Goal: Task Accomplishment & Management: Complete application form

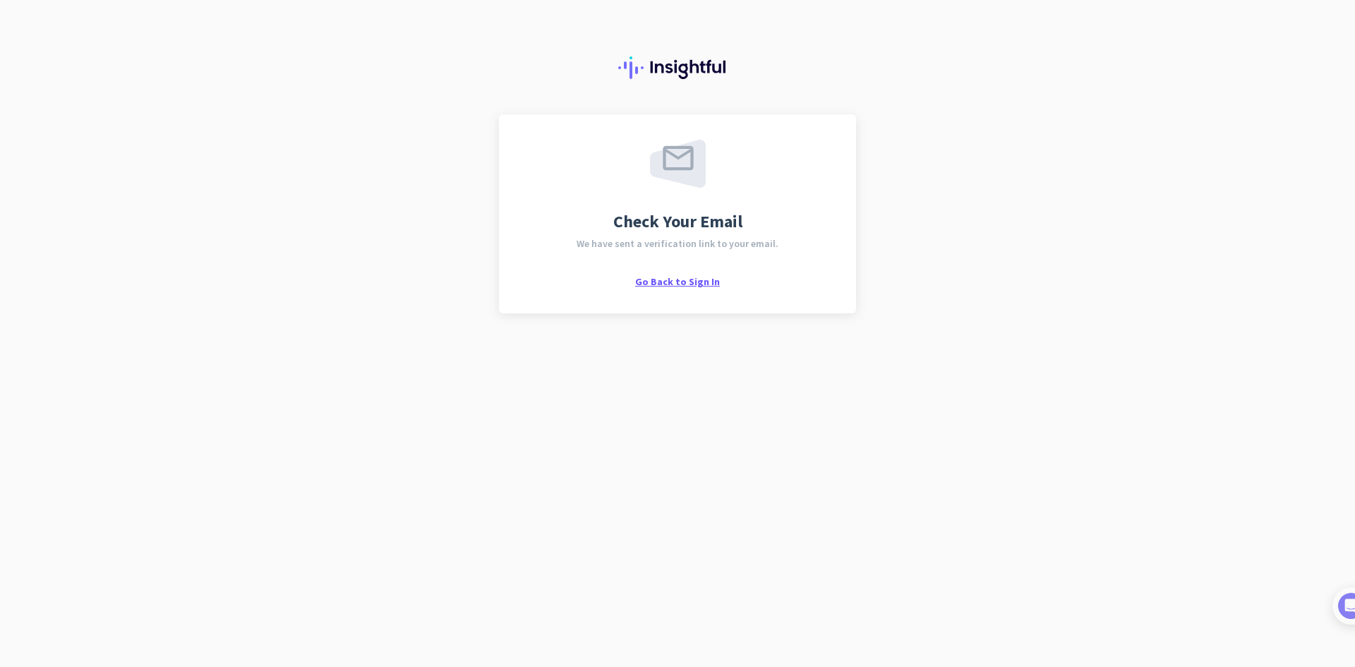
click at [678, 279] on span "Go Back to Sign In" at bounding box center [677, 281] width 85 height 13
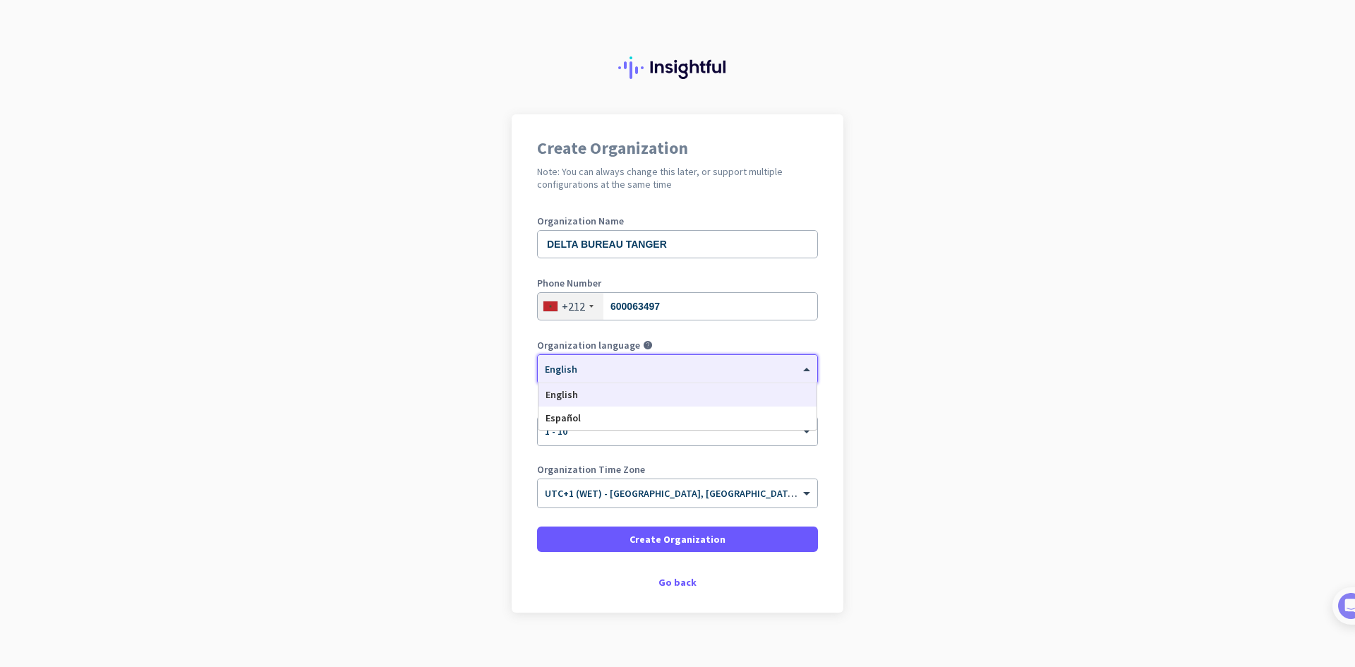
click at [642, 374] on div "× English" at bounding box center [669, 369] width 262 height 12
click at [631, 372] on div "× English" at bounding box center [669, 369] width 262 height 12
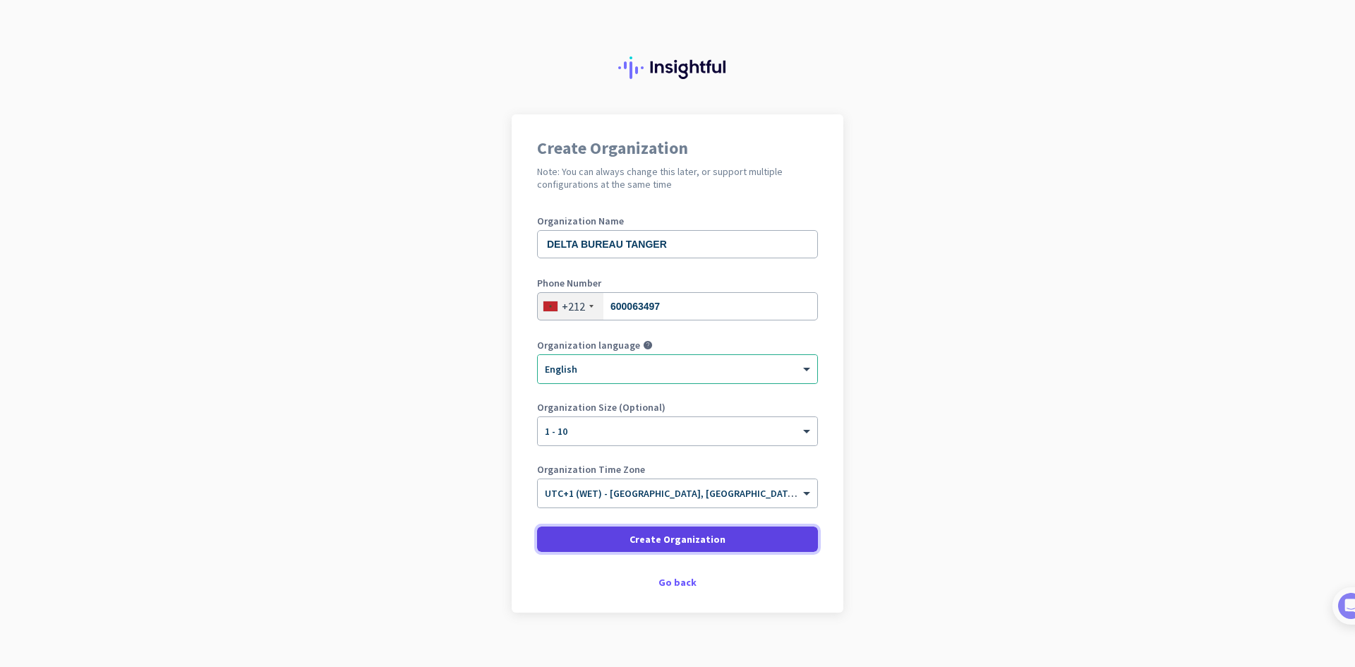
click at [668, 538] on span "Create Organization" at bounding box center [677, 539] width 96 height 14
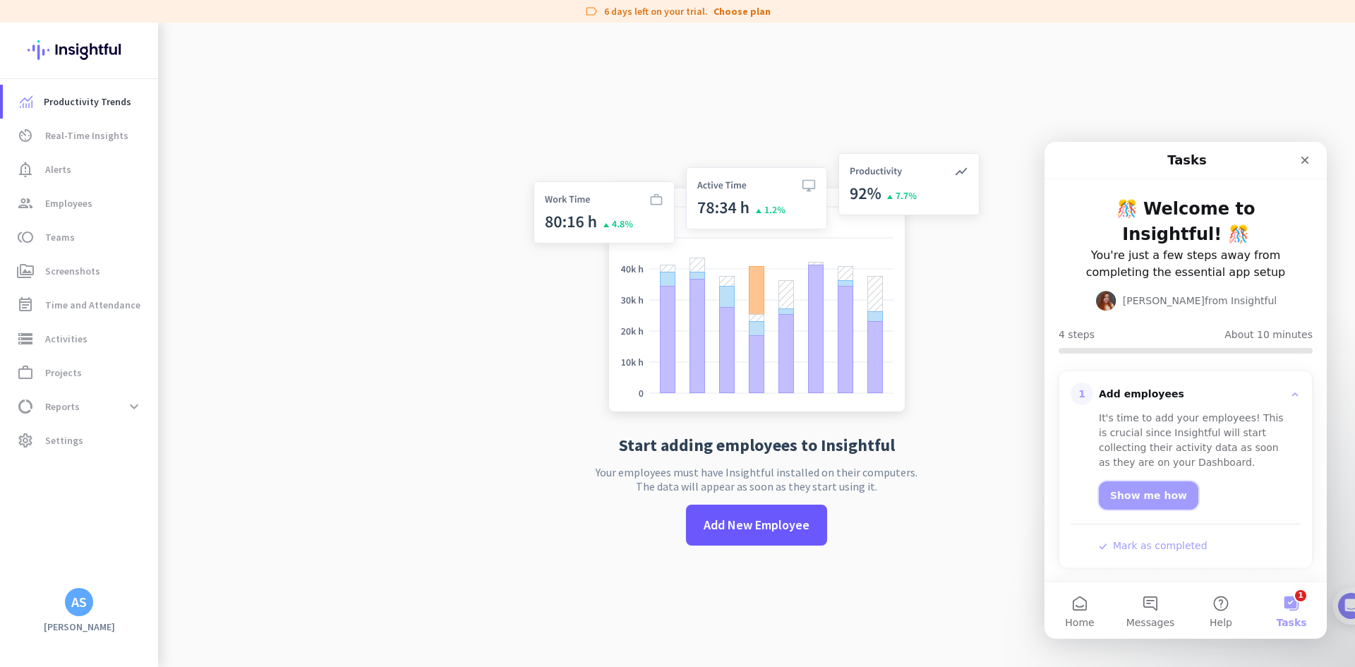
click at [1150, 495] on link "Show me how" at bounding box center [1148, 495] width 99 height 28
